Goal: Information Seeking & Learning: Check status

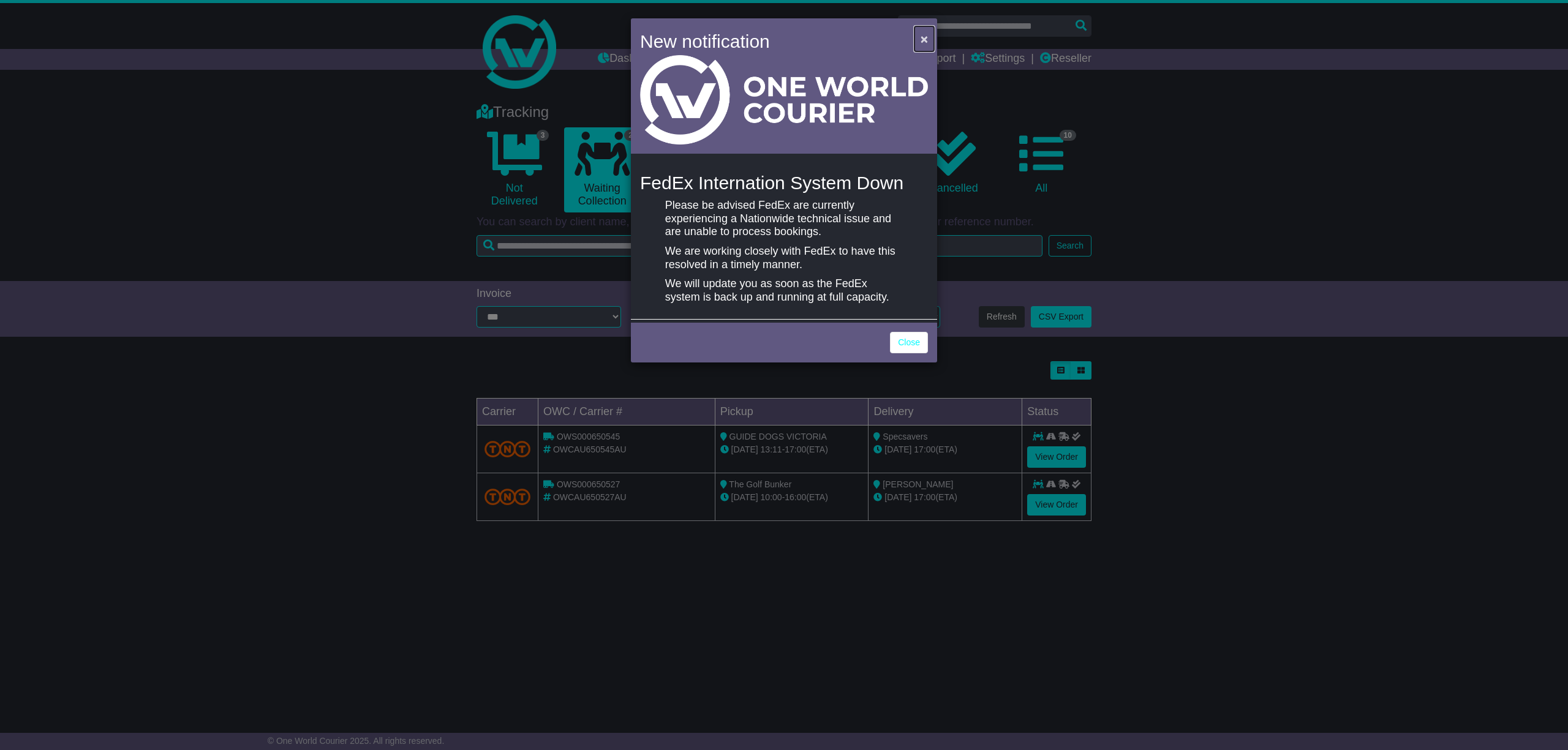
click at [925, 37] on span "×" at bounding box center [924, 39] width 8 height 14
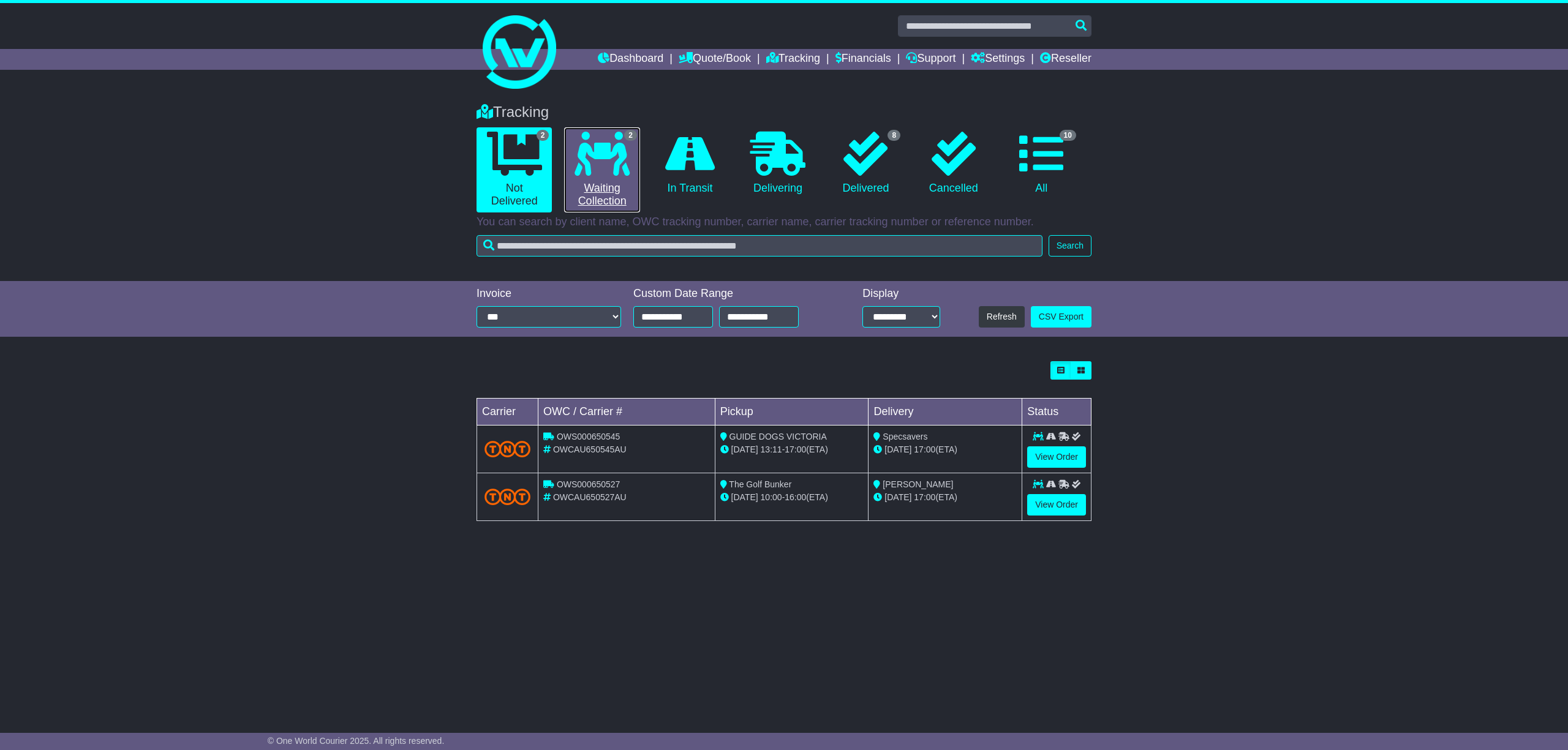
click at [603, 191] on link "2 Waiting Collection" at bounding box center [601, 170] width 75 height 85
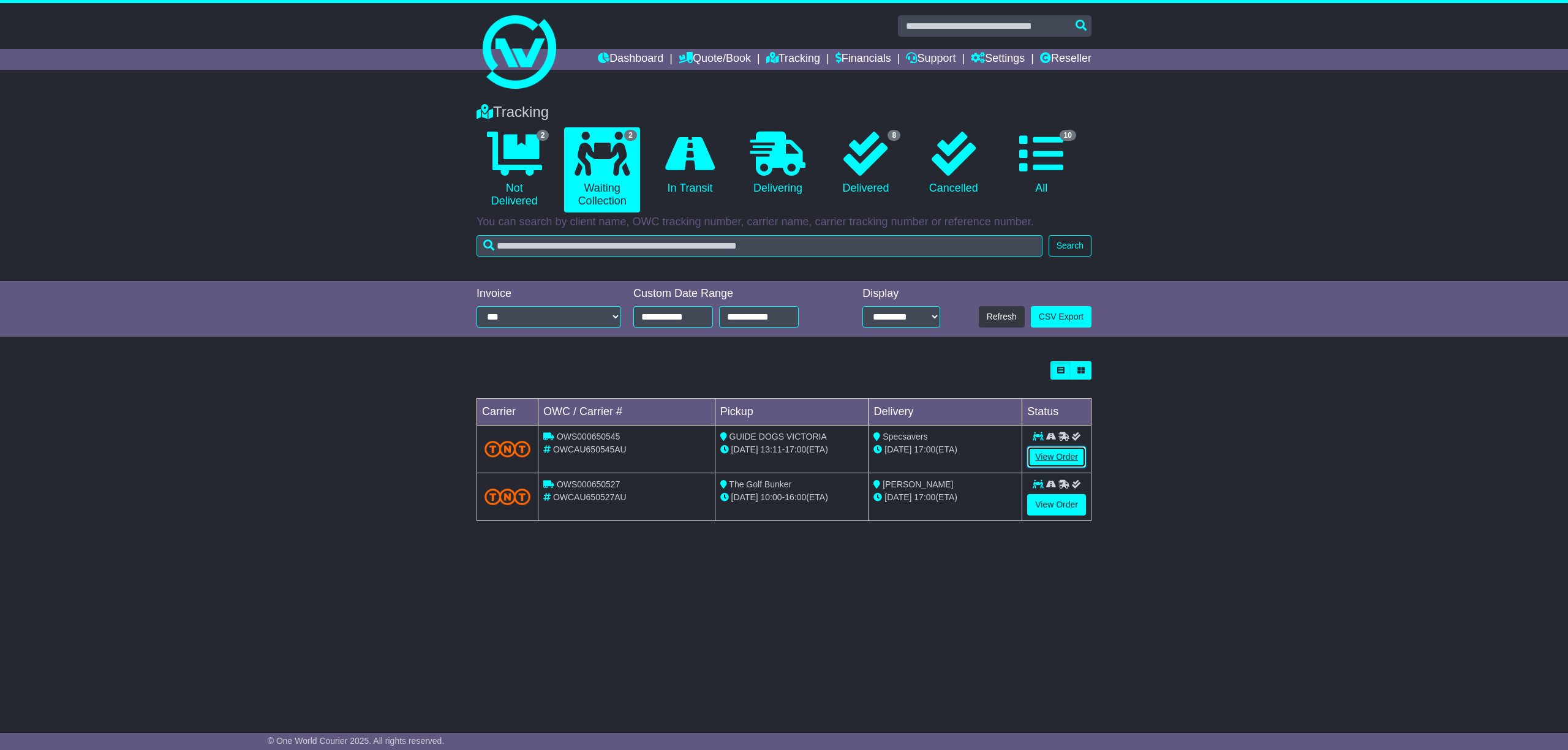
click at [1052, 454] on link "View Order" at bounding box center [1056, 457] width 59 height 21
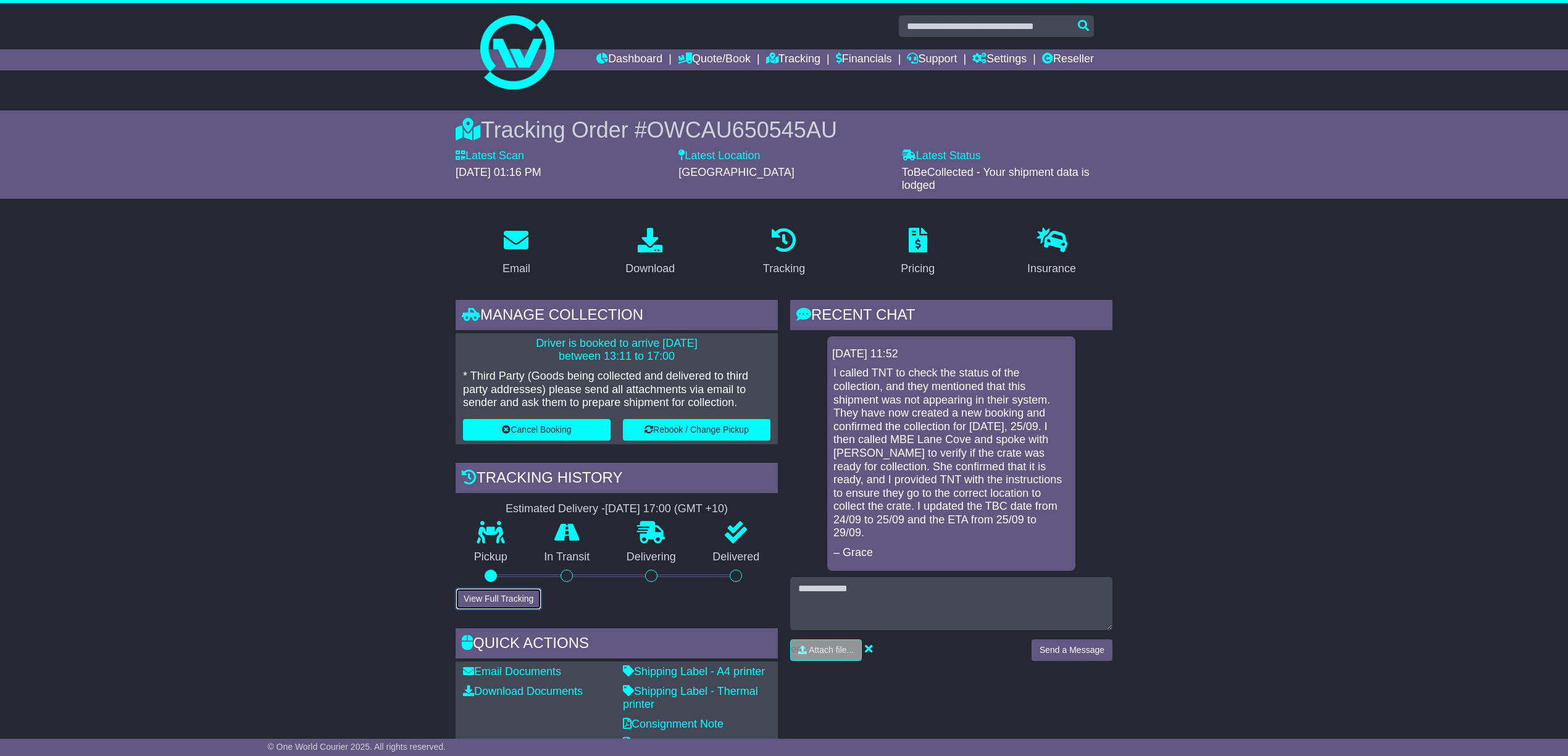
click at [496, 597] on button "View Full Tracking" at bounding box center [499, 599] width 86 height 21
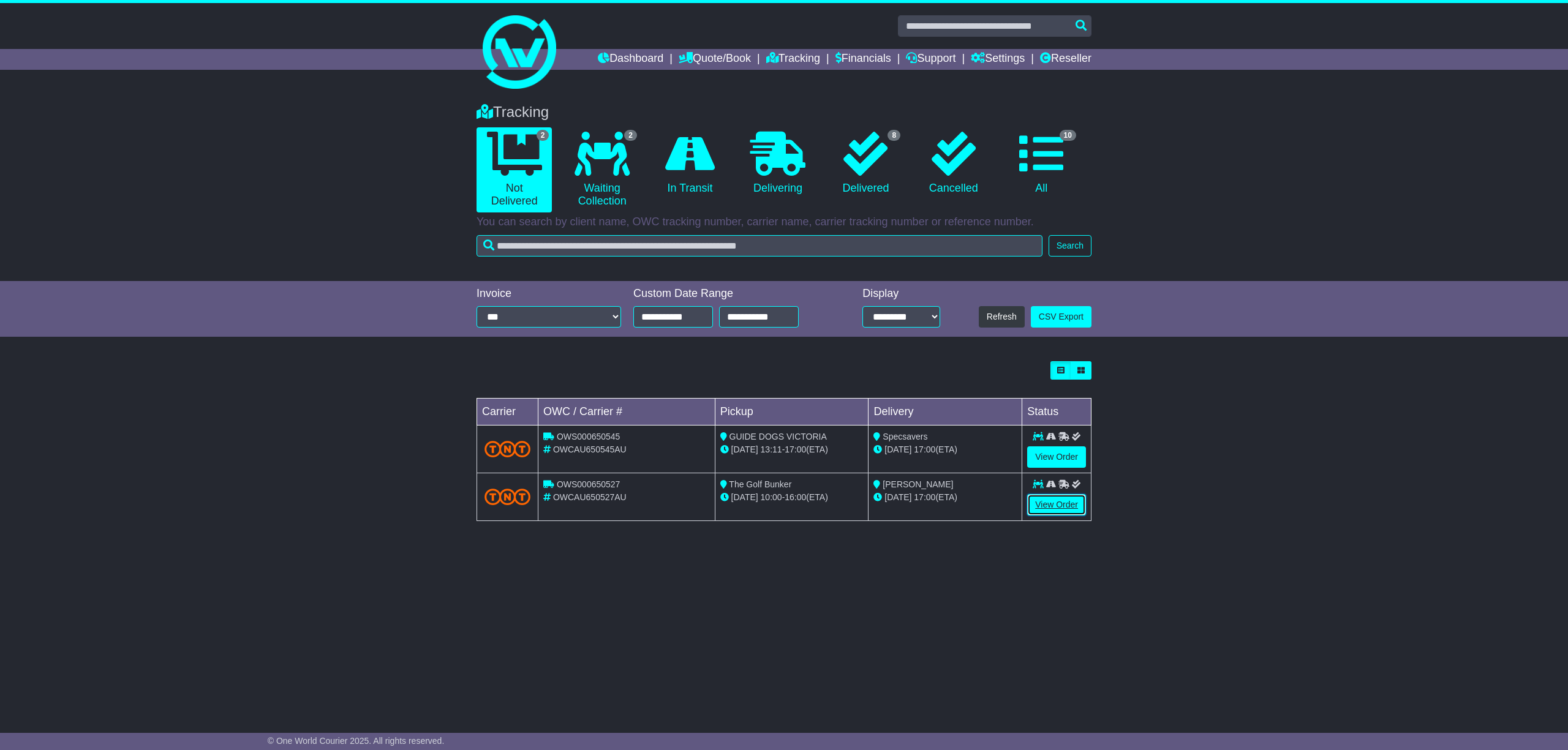
click at [1059, 505] on link "View Order" at bounding box center [1056, 505] width 59 height 21
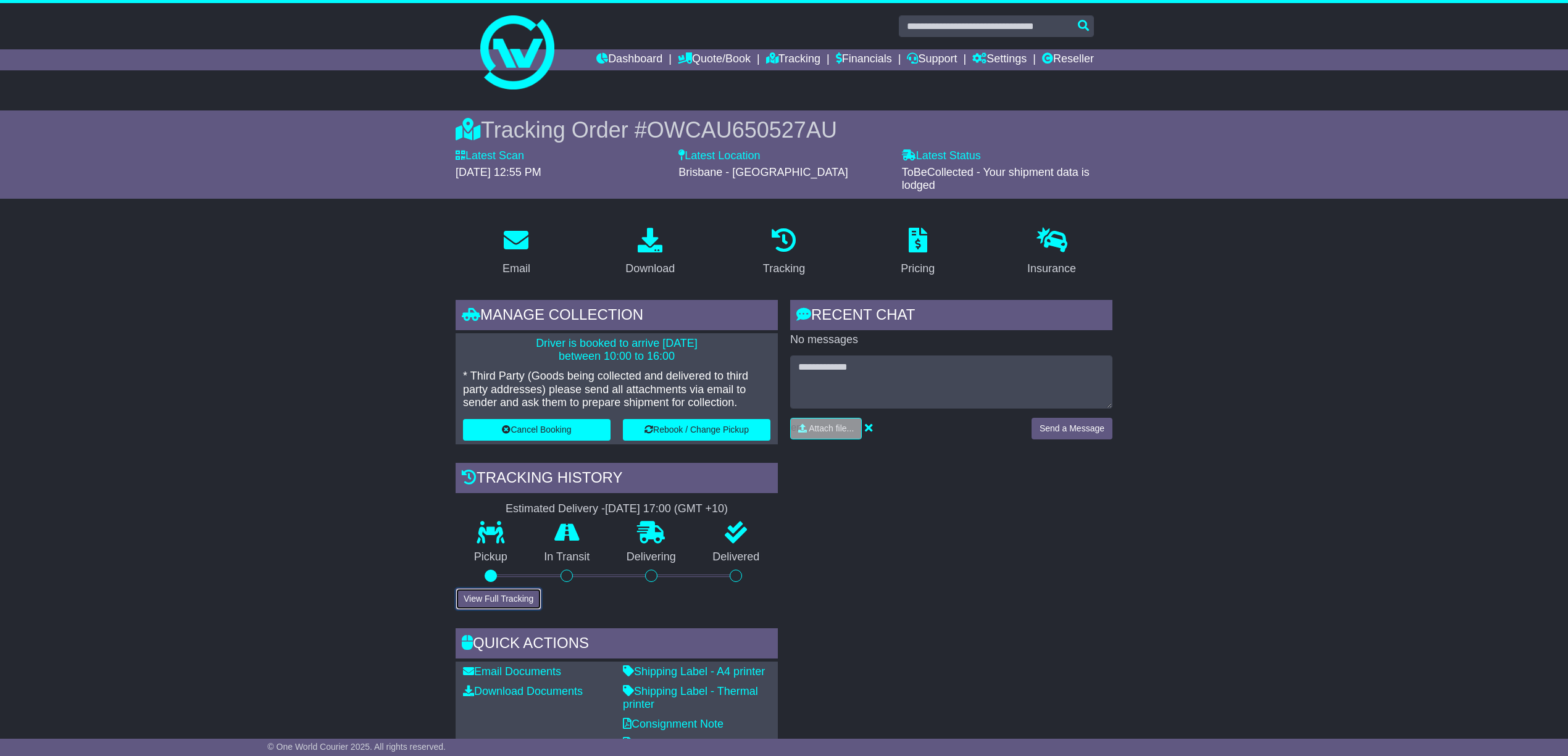
click at [486, 599] on button "View Full Tracking" at bounding box center [499, 599] width 86 height 21
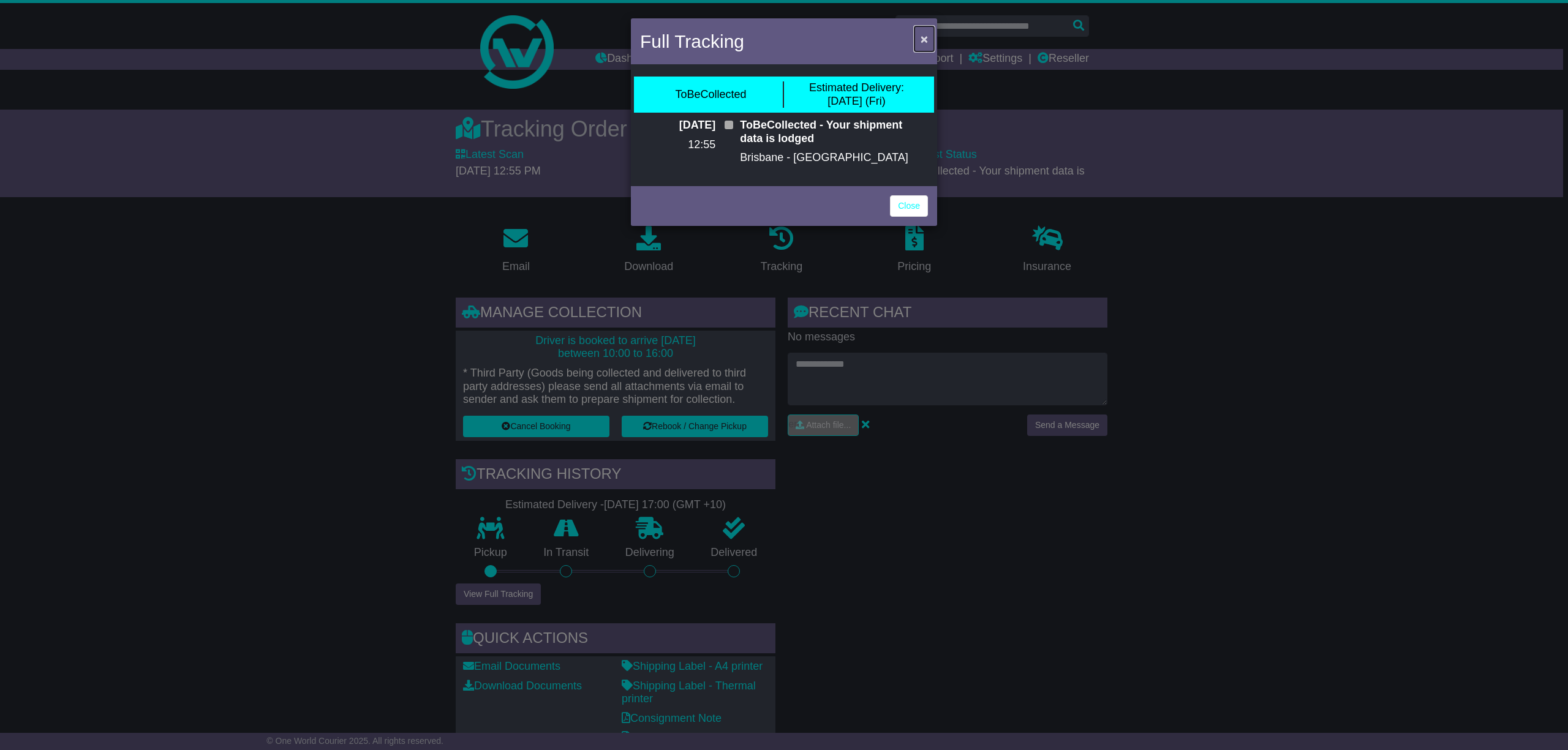
click at [922, 34] on span "×" at bounding box center [924, 39] width 8 height 14
